Goal: Task Accomplishment & Management: Manage account settings

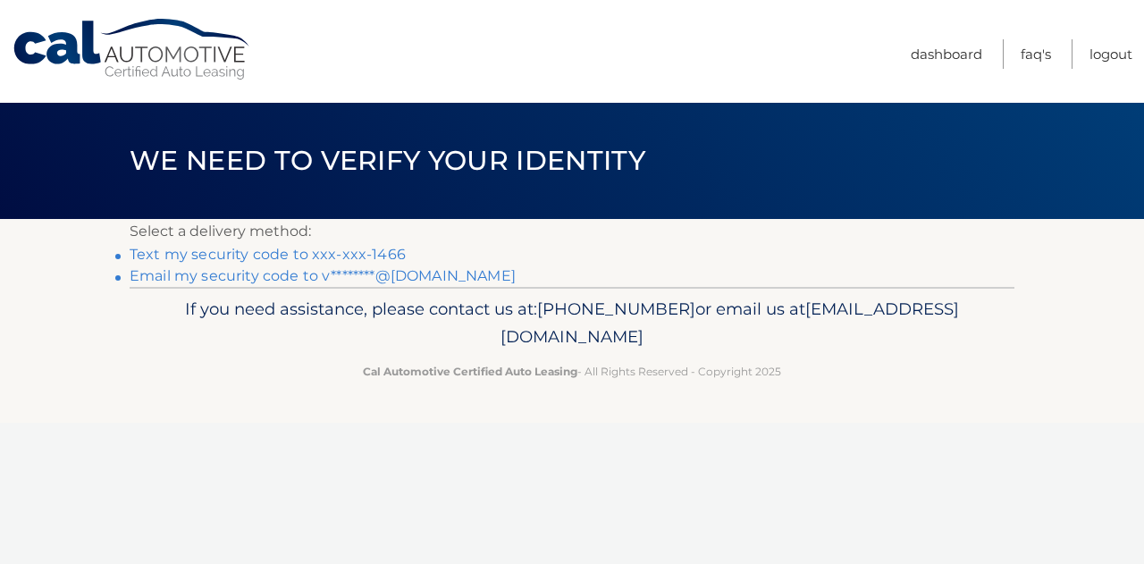
click at [368, 253] on link "Text my security code to xxx-xxx-1466" at bounding box center [268, 254] width 276 height 17
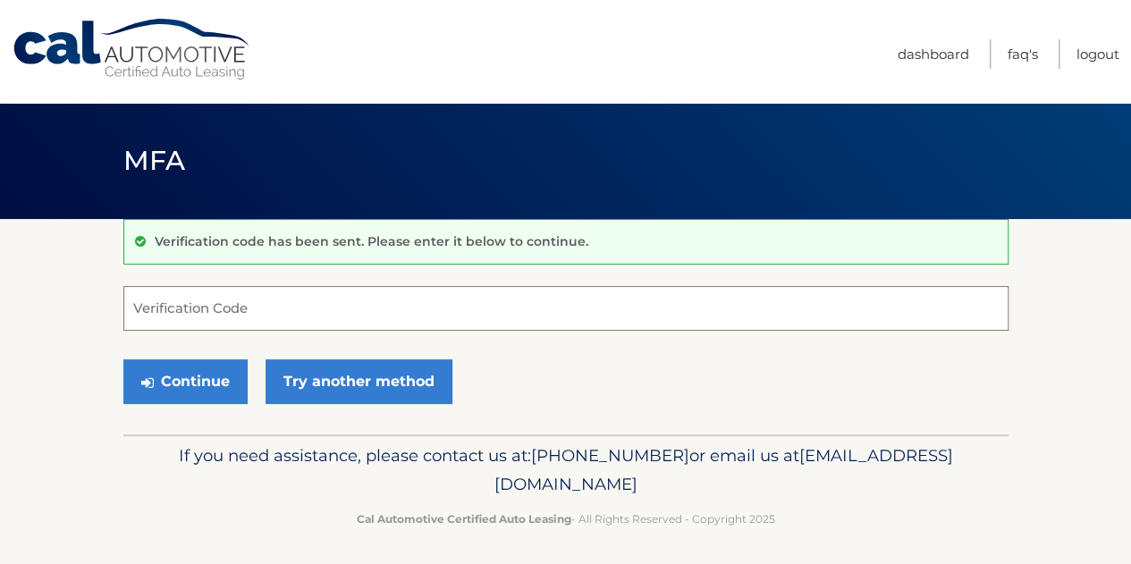
click at [322, 321] on input "Verification Code" at bounding box center [565, 308] width 885 height 45
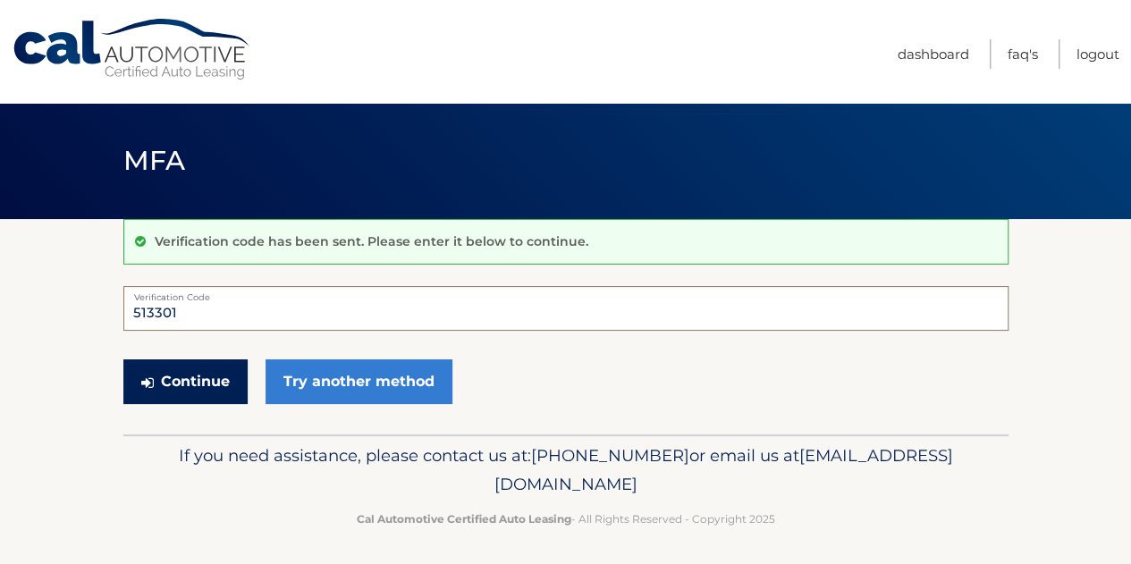
type input "513301"
click at [202, 381] on button "Continue" at bounding box center [185, 381] width 124 height 45
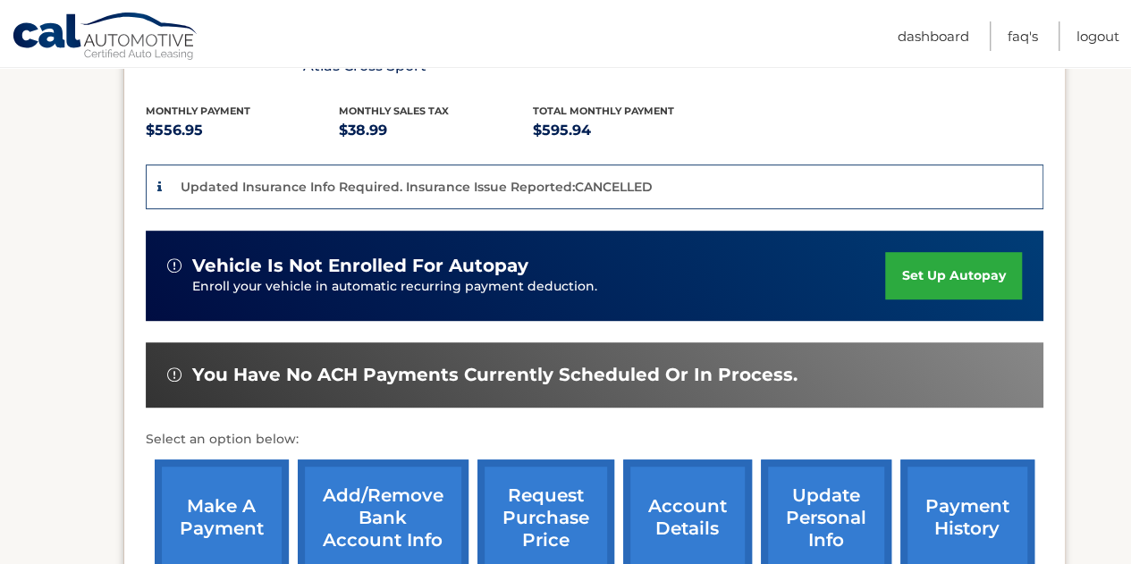
scroll to position [379, 0]
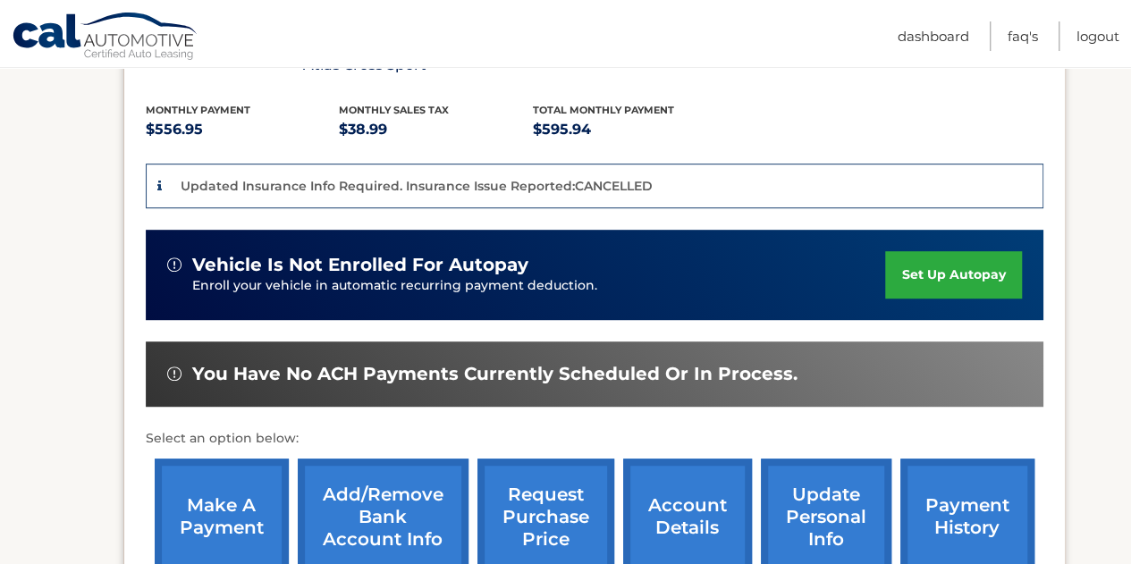
click at [201, 525] on link "make a payment" at bounding box center [222, 516] width 134 height 117
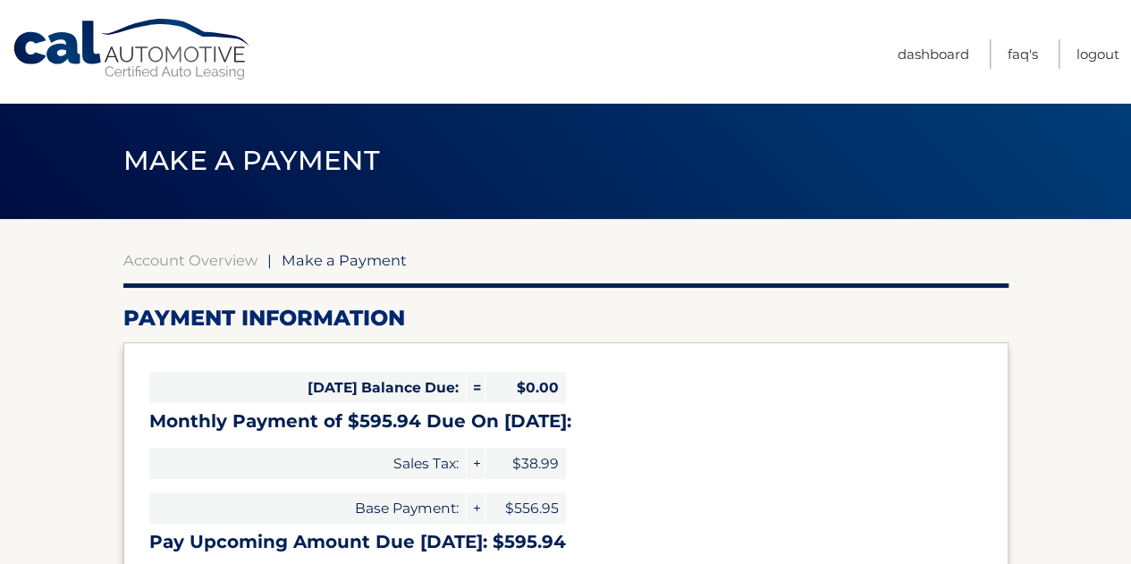
select select "NzE4YTU1OWUtMWEwOC00NGJlLWE5ODItNTcxMWU2MjgxOTM2"
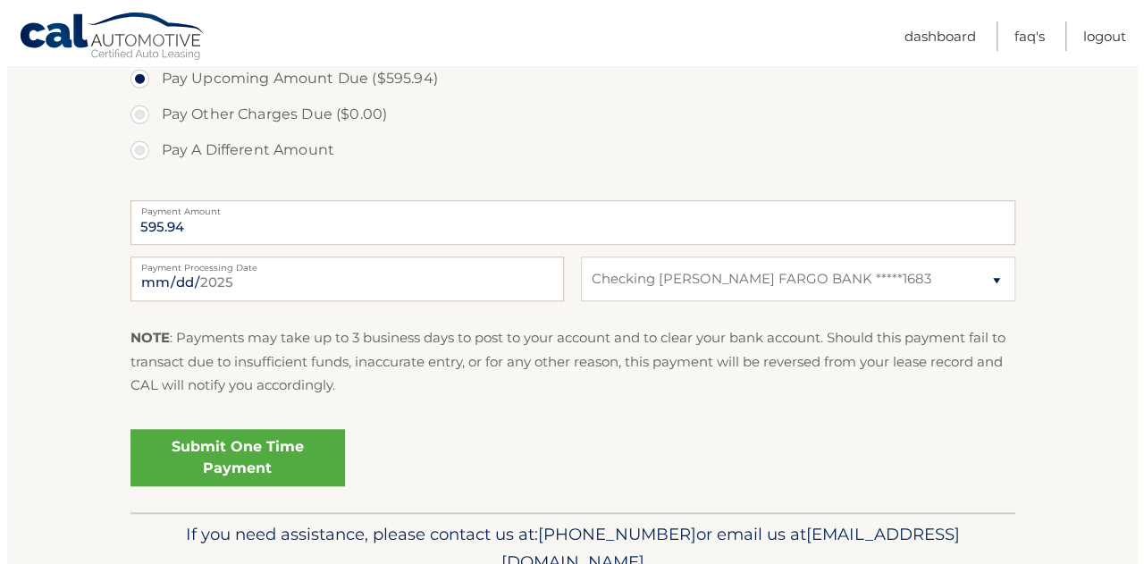
scroll to position [631, 0]
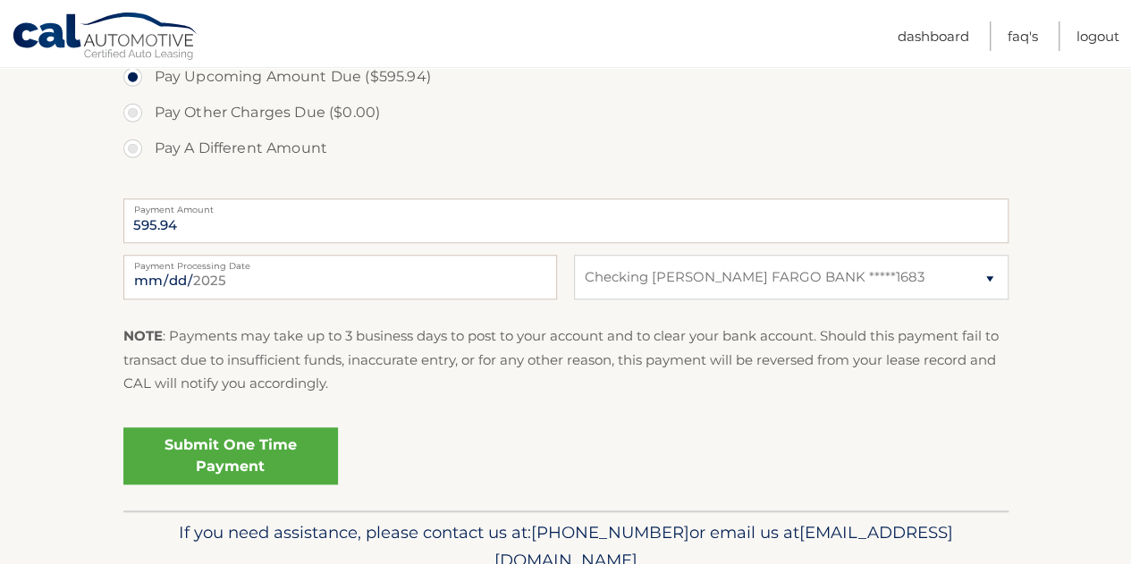
click at [231, 444] on link "Submit One Time Payment" at bounding box center [230, 455] width 215 height 57
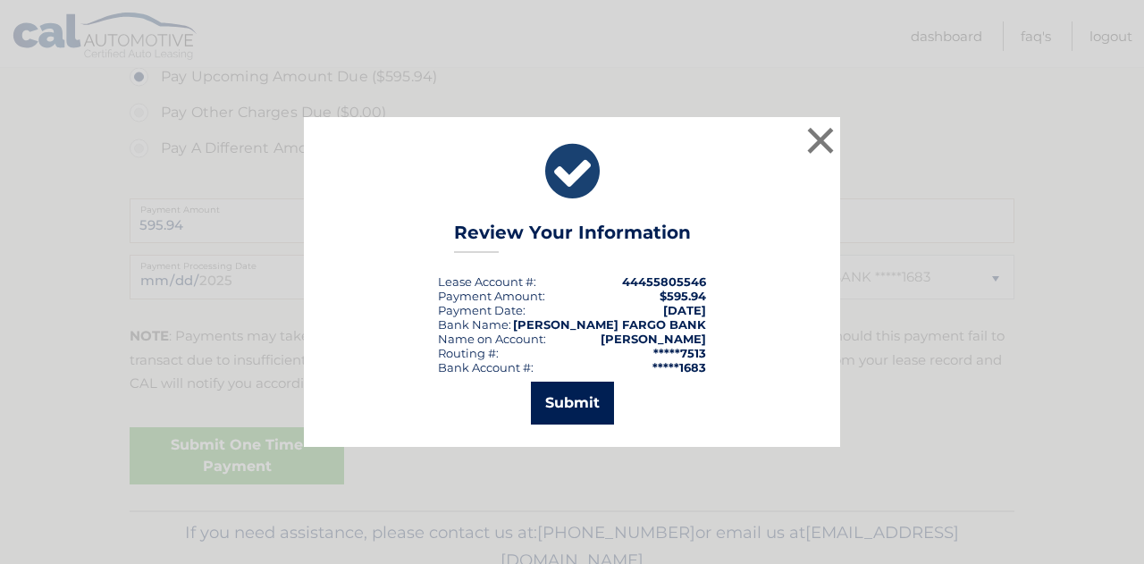
click at [572, 390] on button "Submit" at bounding box center [572, 403] width 83 height 43
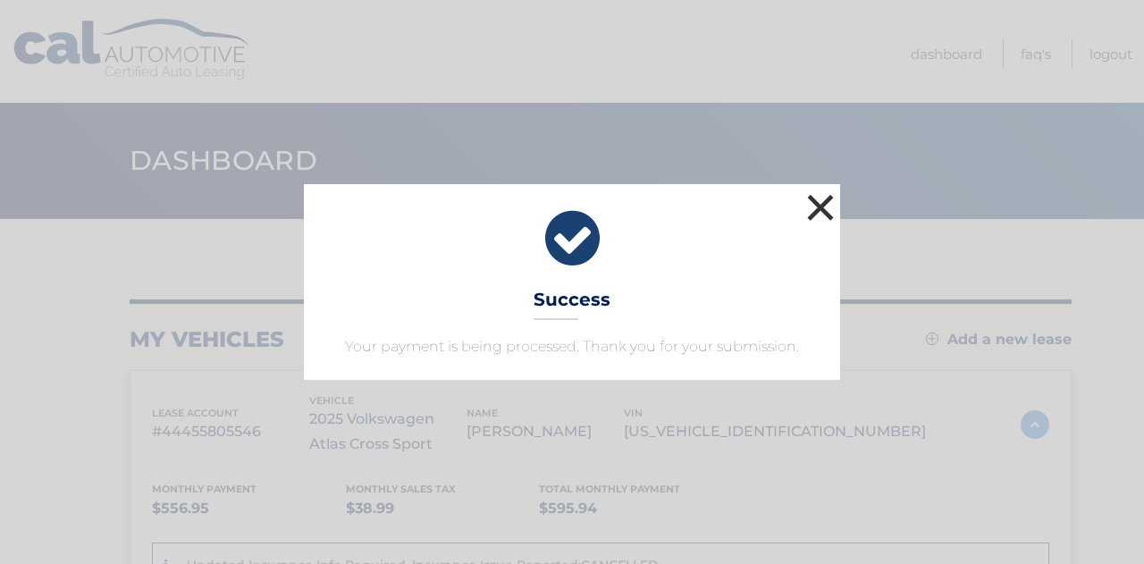
click at [817, 210] on button "×" at bounding box center [821, 207] width 36 height 36
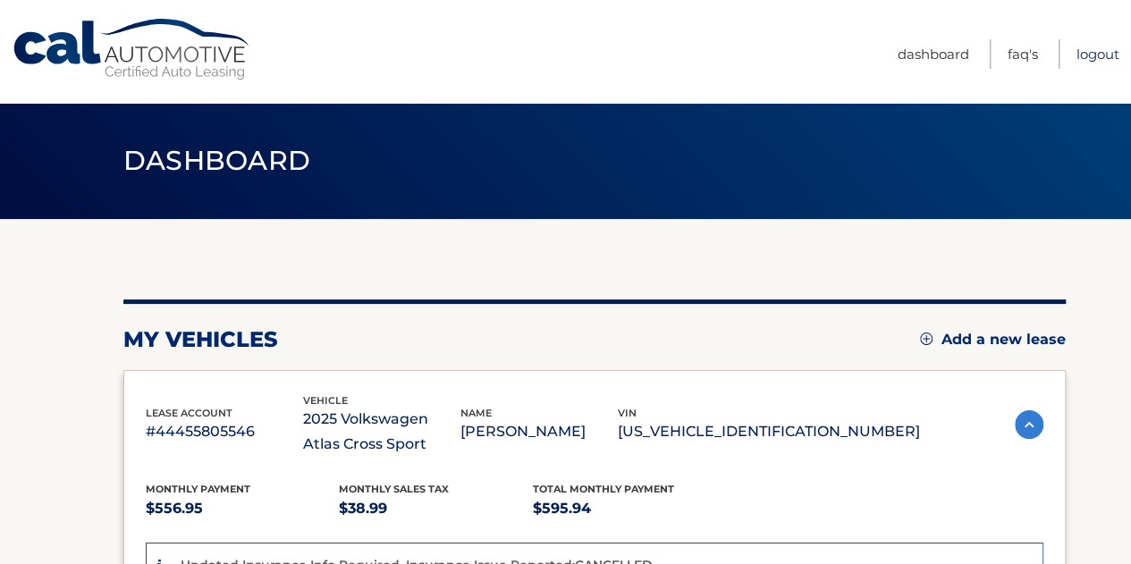
click at [1104, 54] on link "Logout" at bounding box center [1097, 53] width 43 height 29
